Goal: Find specific page/section: Find specific page/section

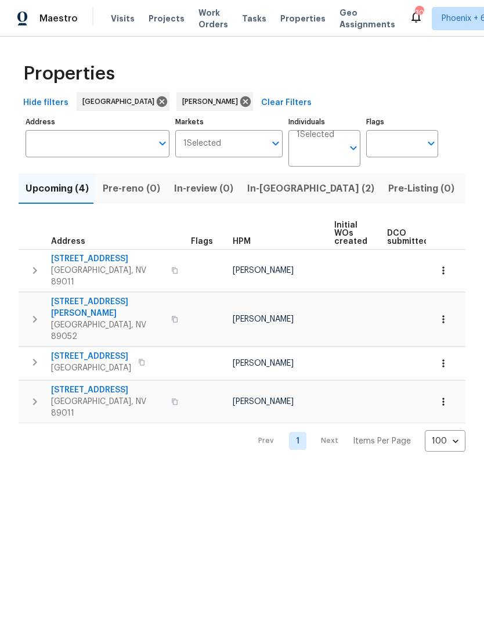
click at [273, 188] on span "In-[GEOGRAPHIC_DATA] (2)" at bounding box center [310, 188] width 127 height 16
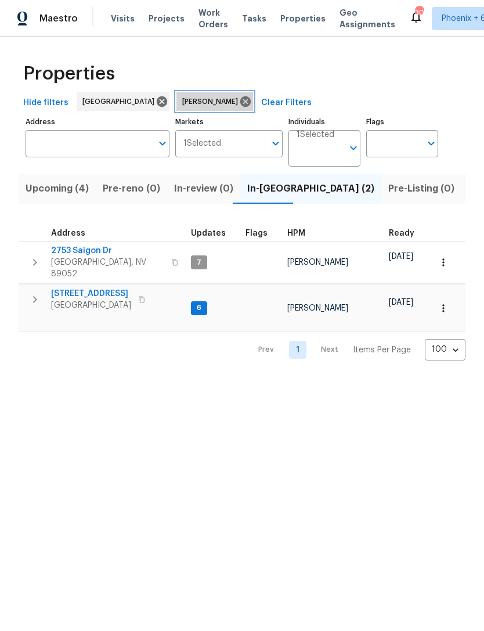
click at [240, 104] on icon at bounding box center [245, 101] width 10 height 10
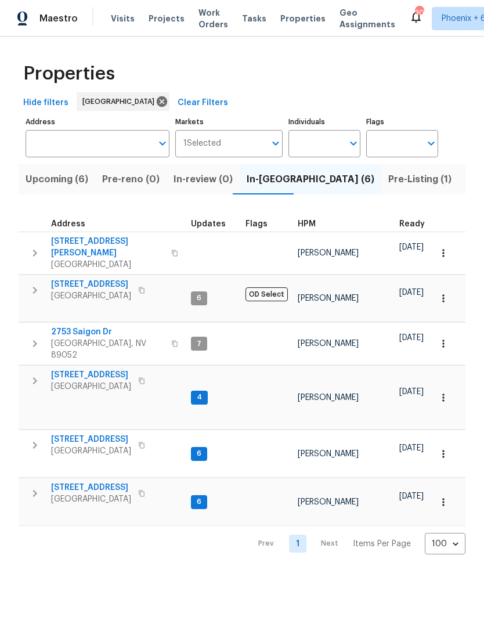
click at [388, 179] on span "Pre-Listing (1)" at bounding box center [419, 179] width 63 height 16
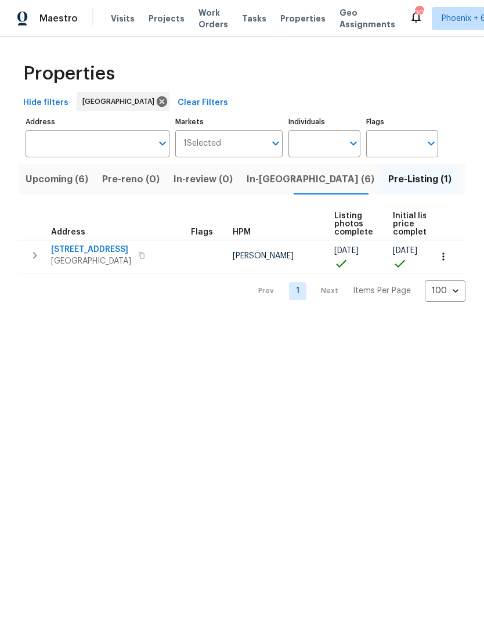
click at [465, 182] on span "Listed (30)" at bounding box center [490, 179] width 50 height 16
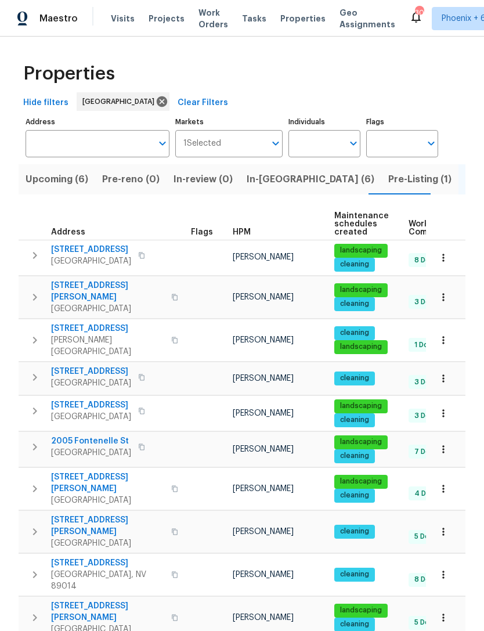
click at [388, 181] on span "Pre-Listing (1)" at bounding box center [419, 179] width 63 height 16
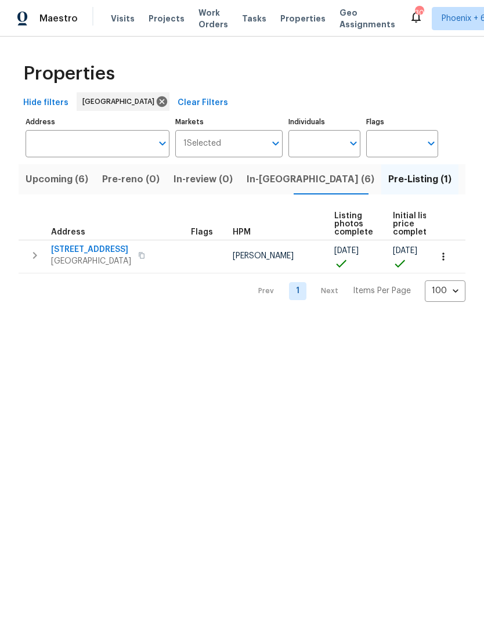
click at [447, 266] on button "button" at bounding box center [443, 257] width 26 height 26
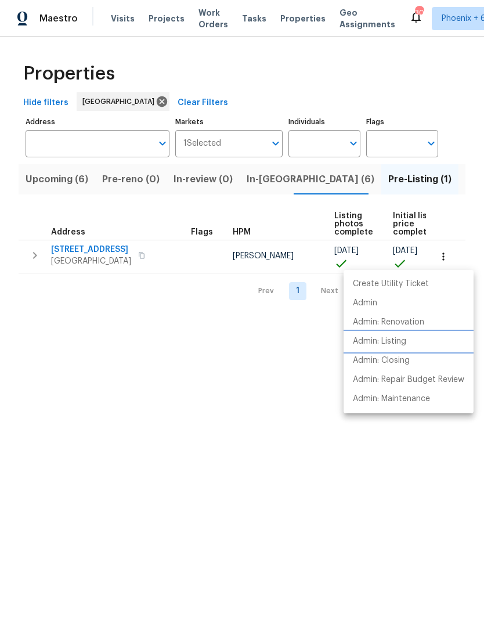
click at [392, 343] on p "Admin: Listing" at bounding box center [379, 341] width 53 height 12
click at [266, 445] on div at bounding box center [242, 315] width 484 height 631
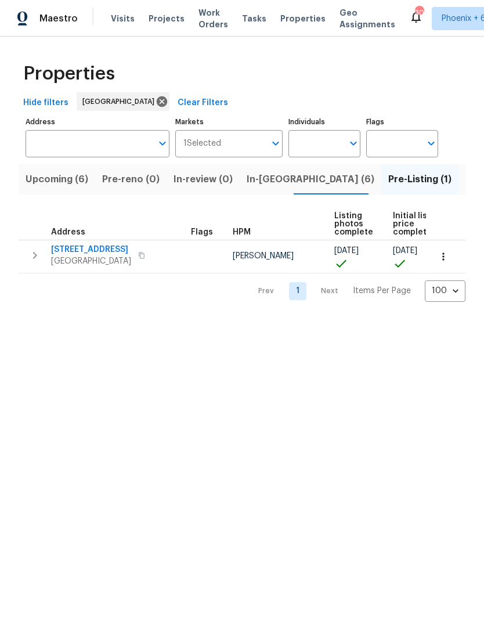
click at [465, 187] on span "Listed (30)" at bounding box center [490, 179] width 50 height 16
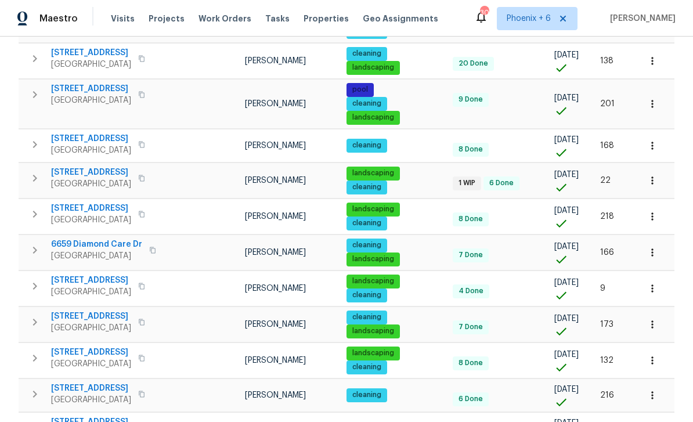
scroll to position [860, 0]
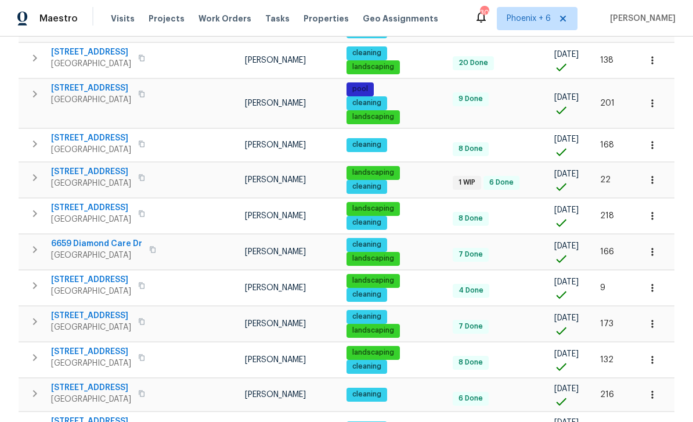
click at [483, 210] on icon "button" at bounding box center [652, 216] width 12 height 12
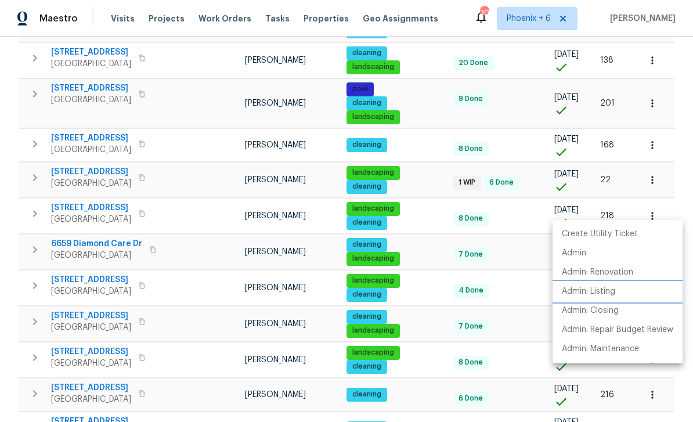
click at [483, 293] on p "Admin: Listing" at bounding box center [588, 291] width 53 height 12
click at [7, 350] on div at bounding box center [346, 211] width 693 height 422
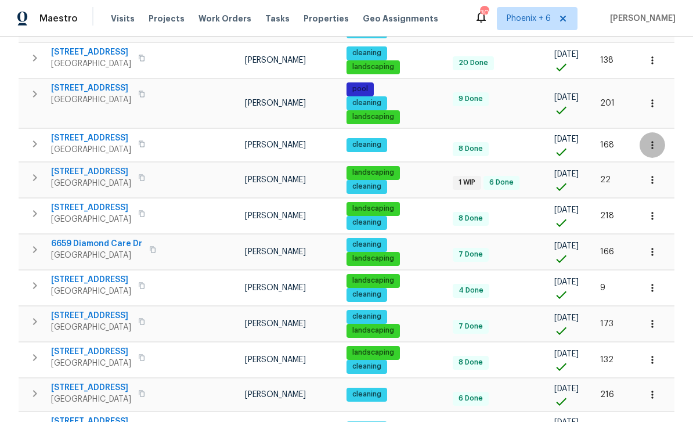
click at [483, 139] on icon "button" at bounding box center [652, 145] width 12 height 12
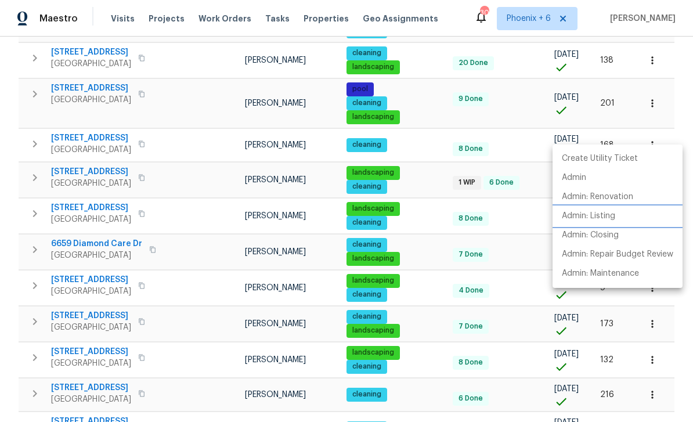
click at [483, 220] on p "Admin: Listing" at bounding box center [588, 216] width 53 height 12
